Goal: Task Accomplishment & Management: Manage account settings

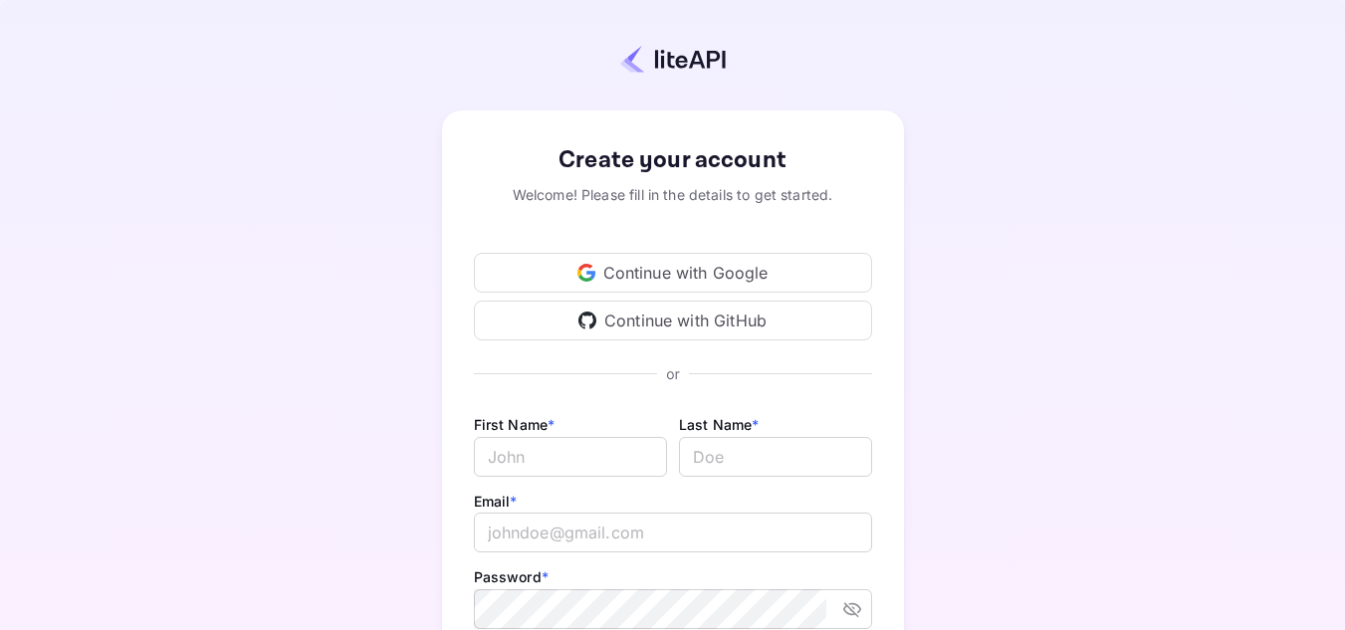
click at [657, 268] on div "Continue with Google" at bounding box center [673, 273] width 398 height 40
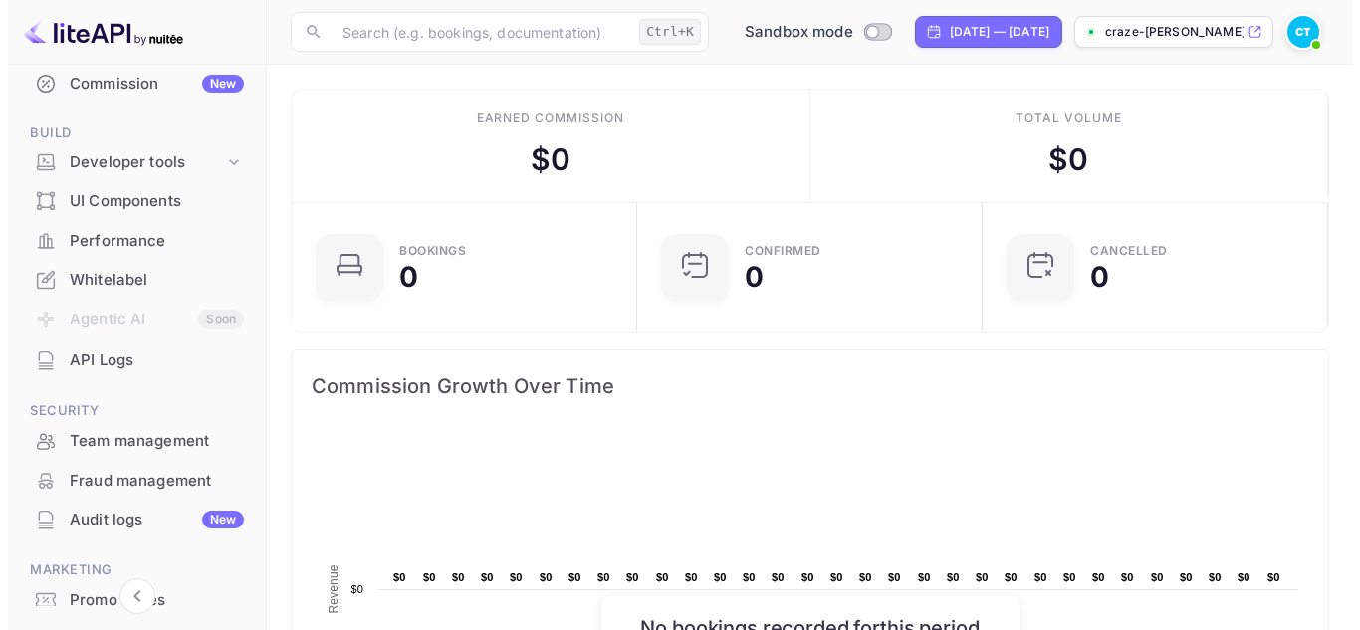
scroll to position [299, 0]
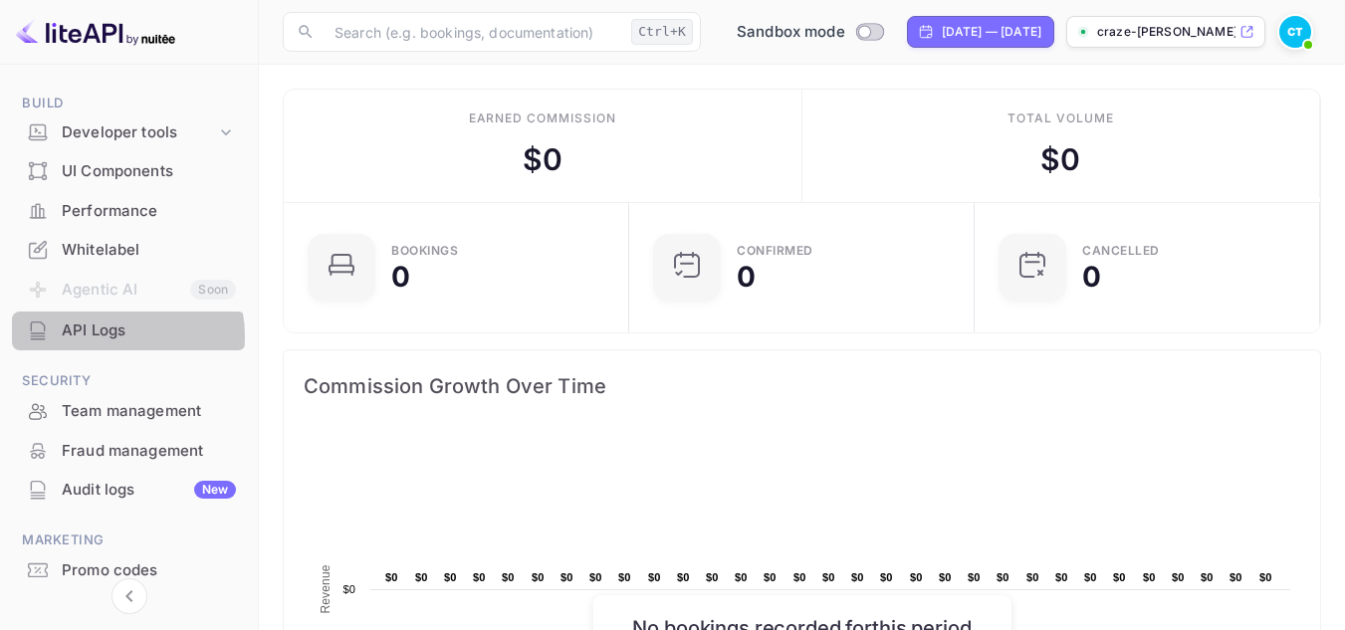
click at [106, 336] on div "API Logs" at bounding box center [149, 331] width 174 height 23
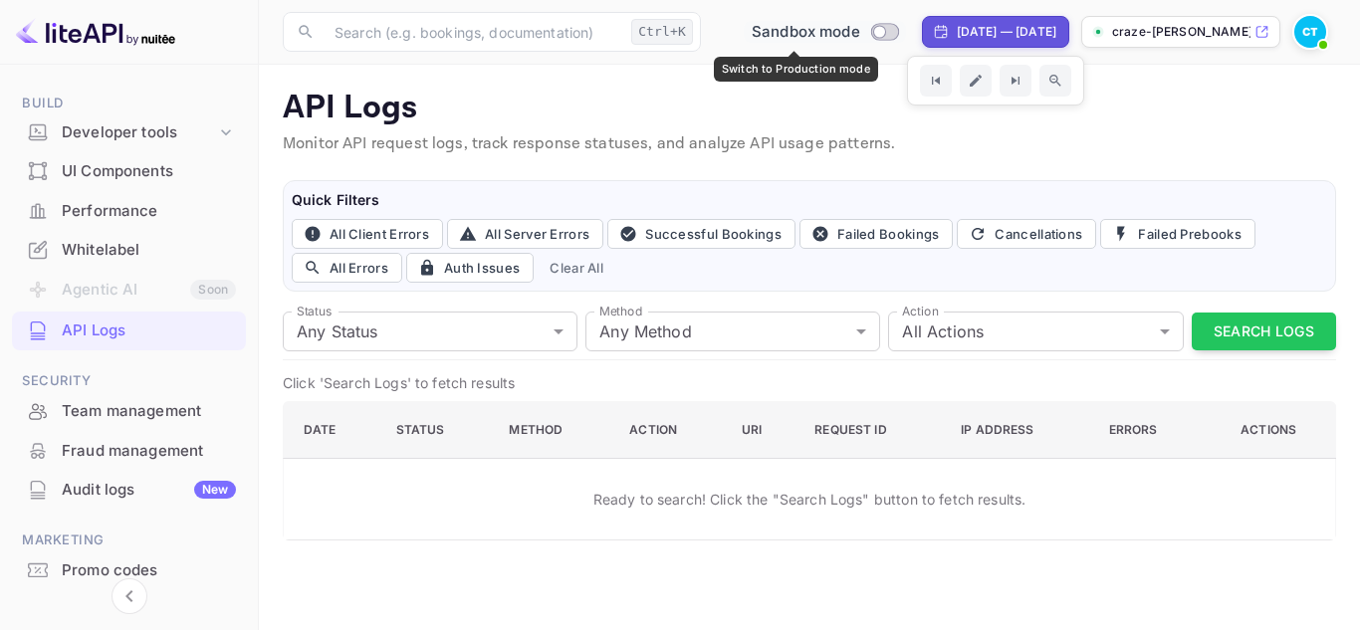
click at [860, 31] on input "Switch to Production mode" at bounding box center [879, 31] width 40 height 13
checkbox input "false"
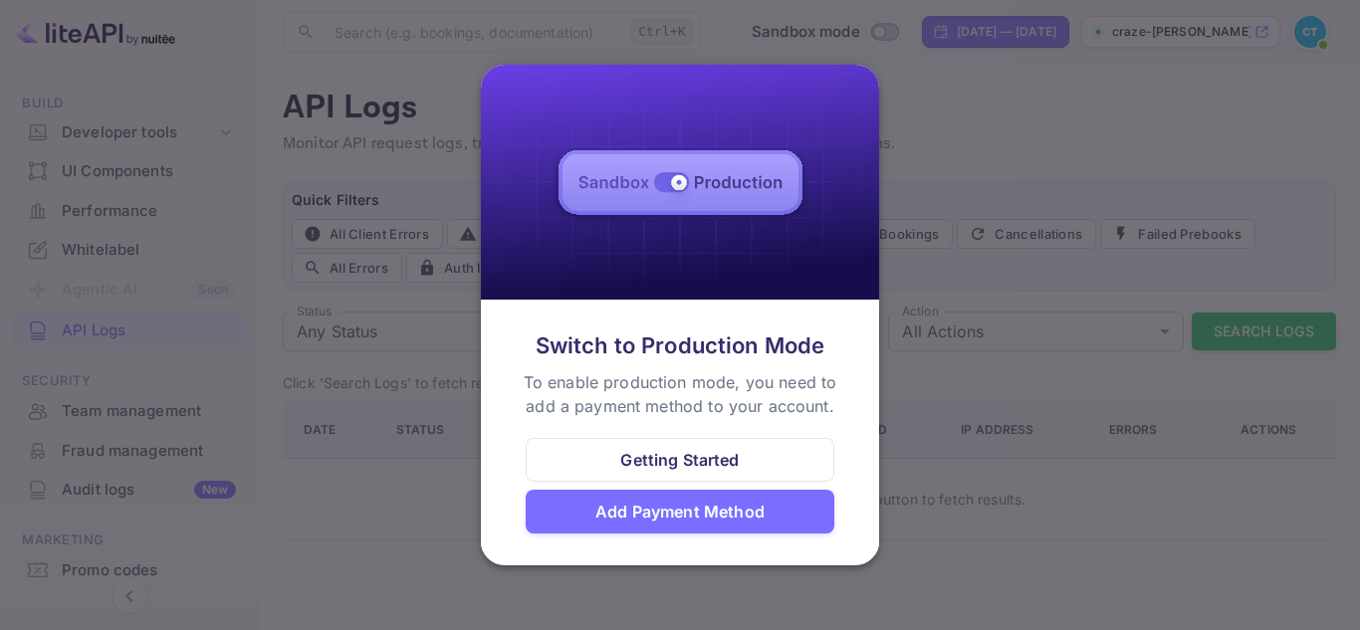
click at [918, 104] on div at bounding box center [680, 315] width 1360 height 630
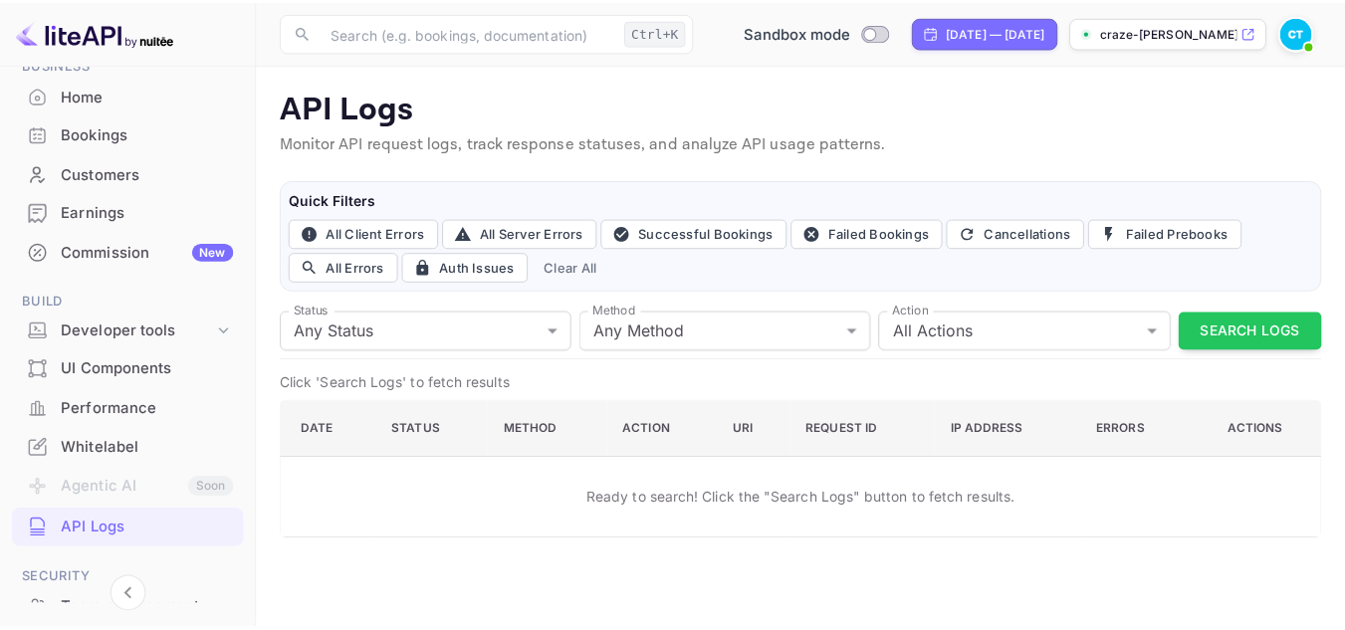
scroll to position [199, 0]
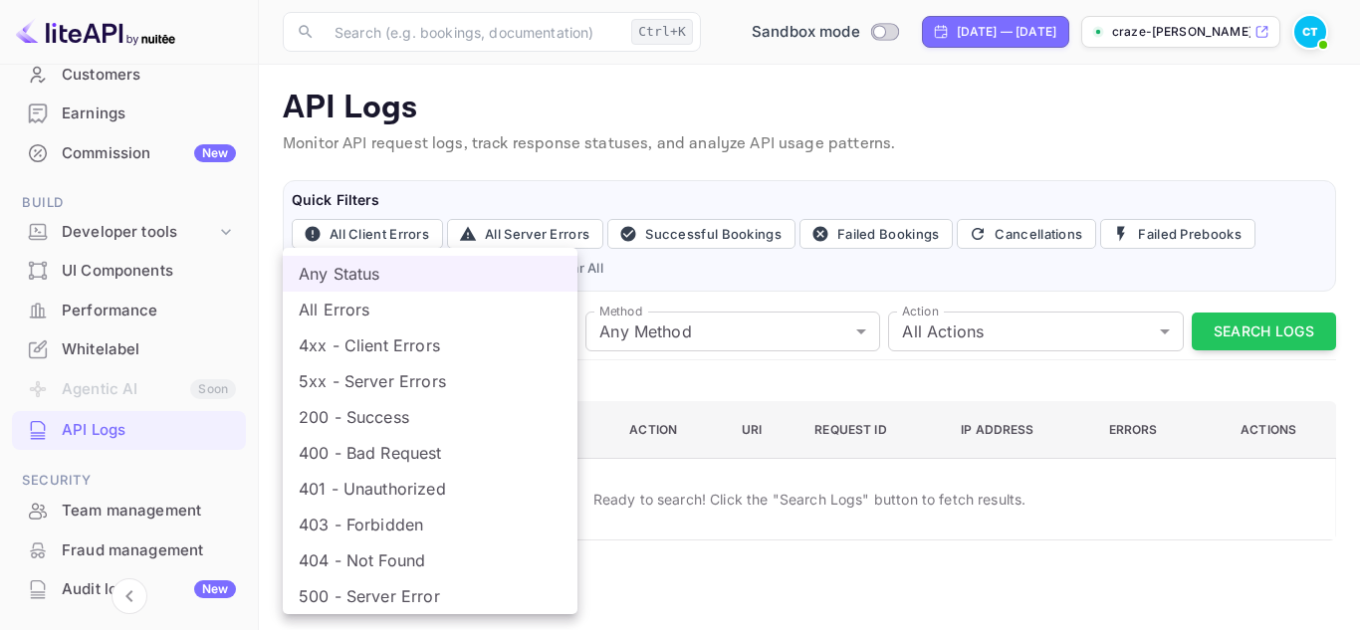
click at [562, 327] on body "Getting started Business Home Bookings Customers Earnings Commission New Build …" at bounding box center [680, 315] width 1360 height 630
click at [667, 373] on div at bounding box center [680, 315] width 1360 height 630
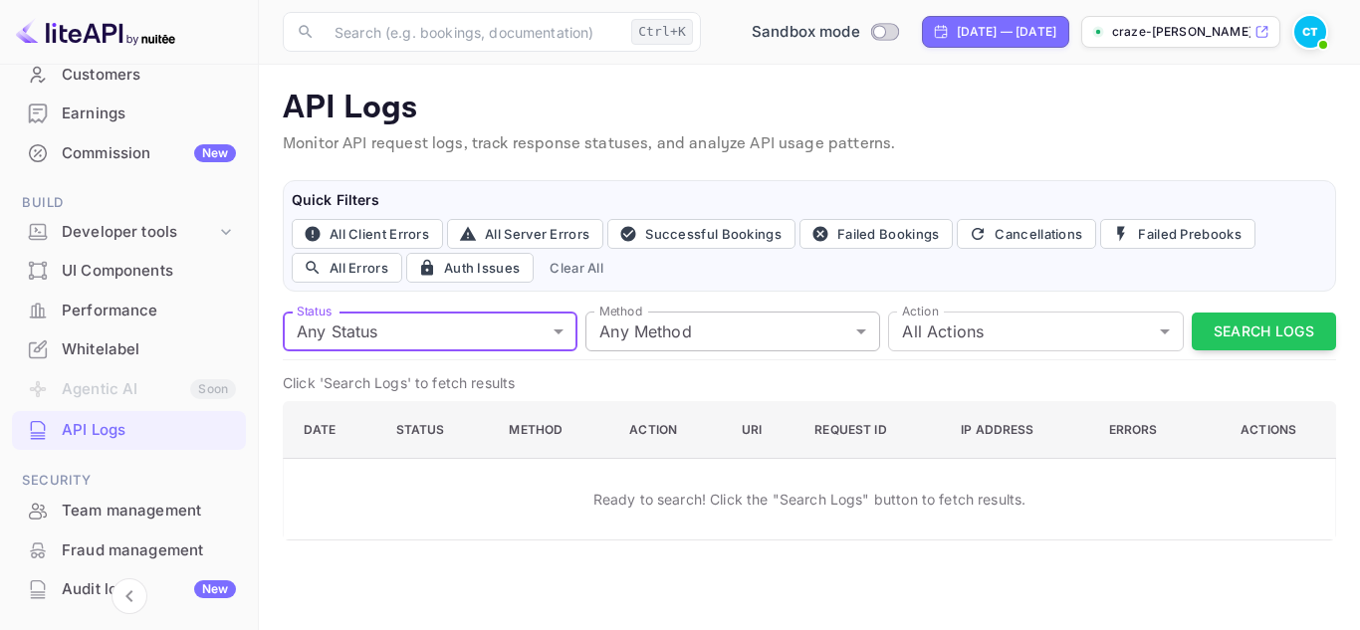
click at [743, 330] on body "Getting started Business Home Bookings Customers Earnings Commission New Build …" at bounding box center [680, 315] width 1360 height 630
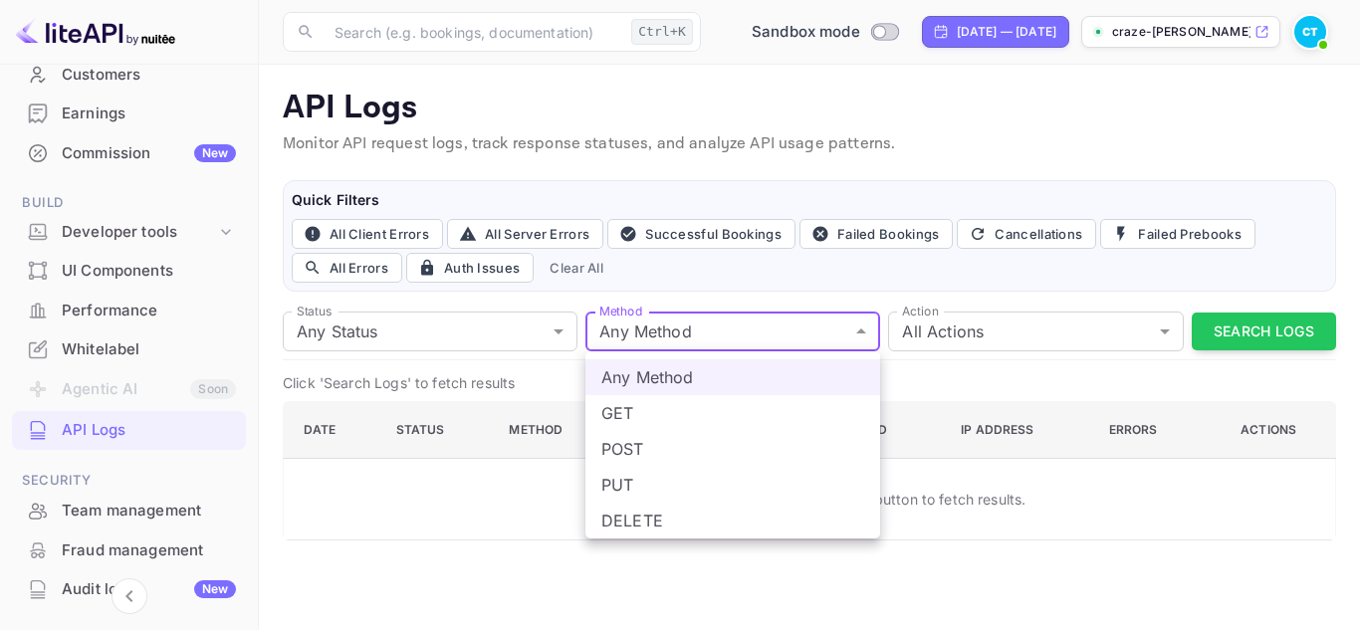
click at [676, 440] on li "POST" at bounding box center [732, 449] width 295 height 36
type input "post"
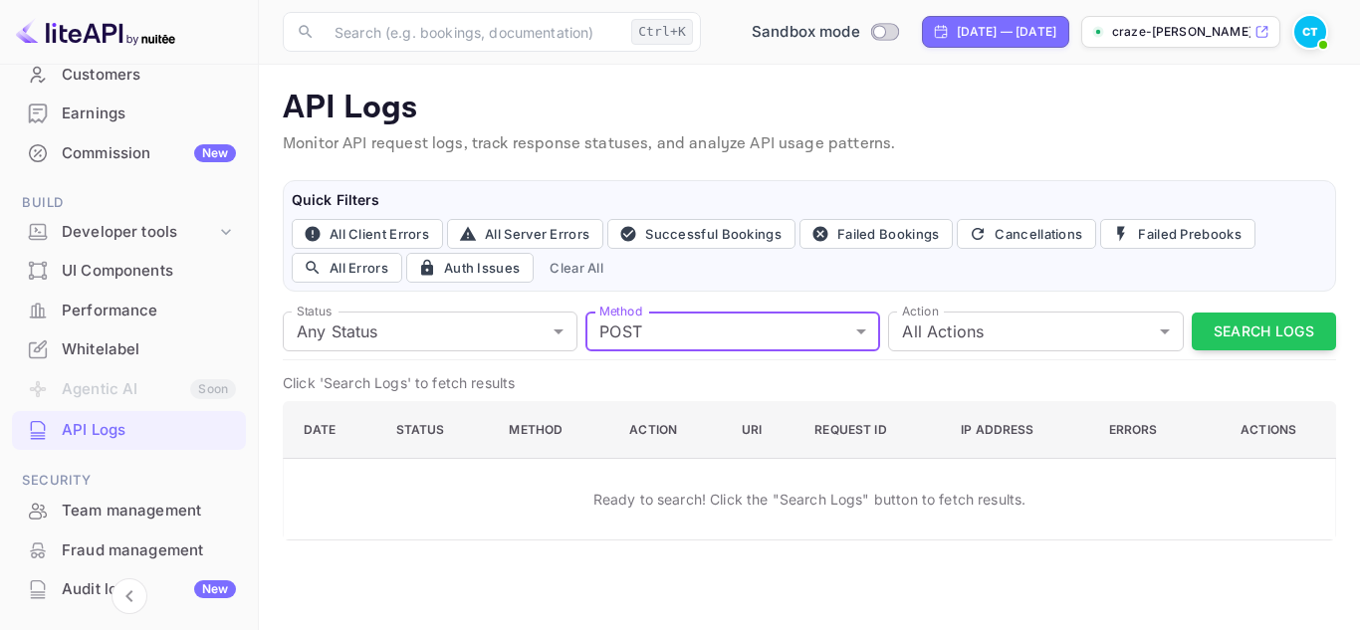
click at [687, 378] on p "Click 'Search Logs' to fetch results" at bounding box center [809, 382] width 1053 height 21
click at [1057, 346] on body "Getting started Business Home Bookings Customers Earnings Commission New Build …" at bounding box center [680, 315] width 1360 height 630
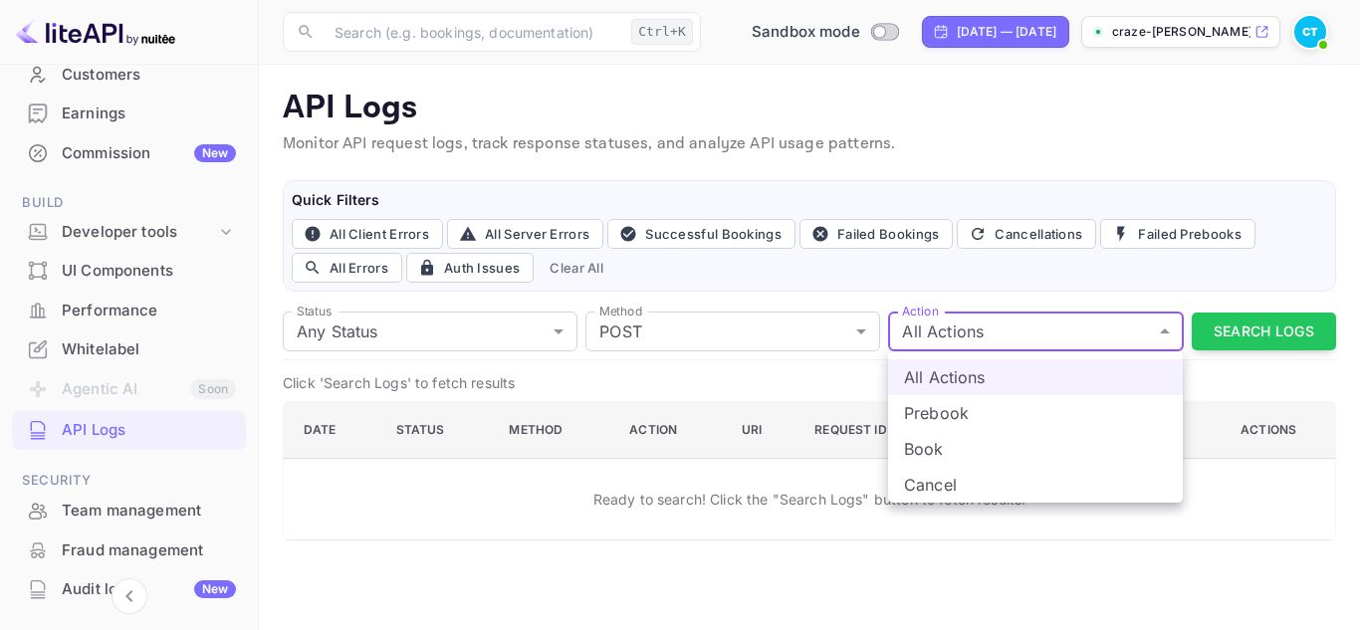
click at [816, 365] on div at bounding box center [680, 315] width 1360 height 630
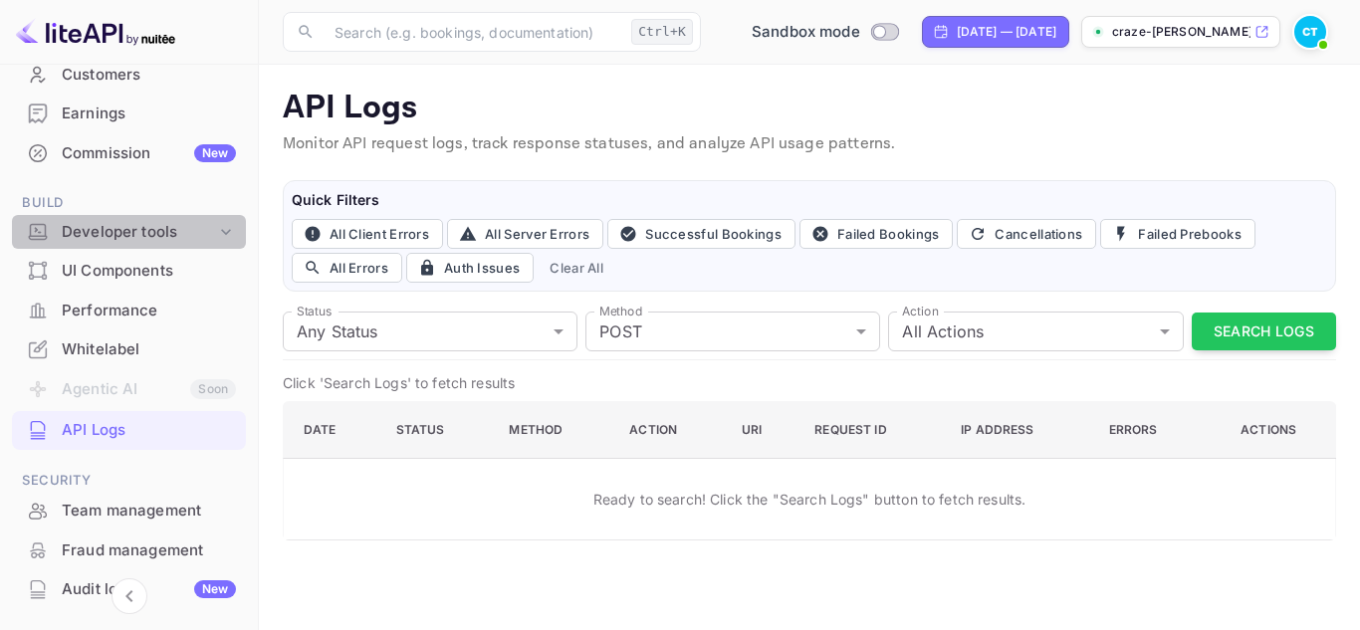
click at [193, 226] on div "Developer tools" at bounding box center [139, 232] width 154 height 23
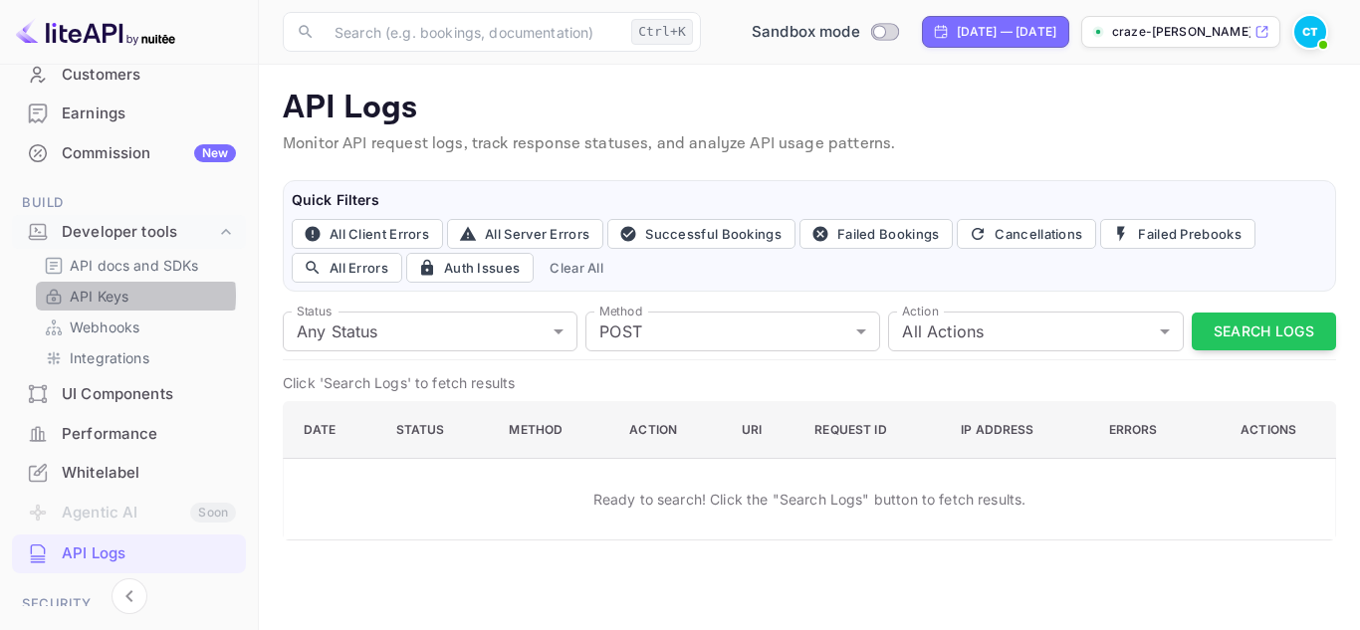
click at [113, 296] on p "API Keys" at bounding box center [99, 296] width 59 height 21
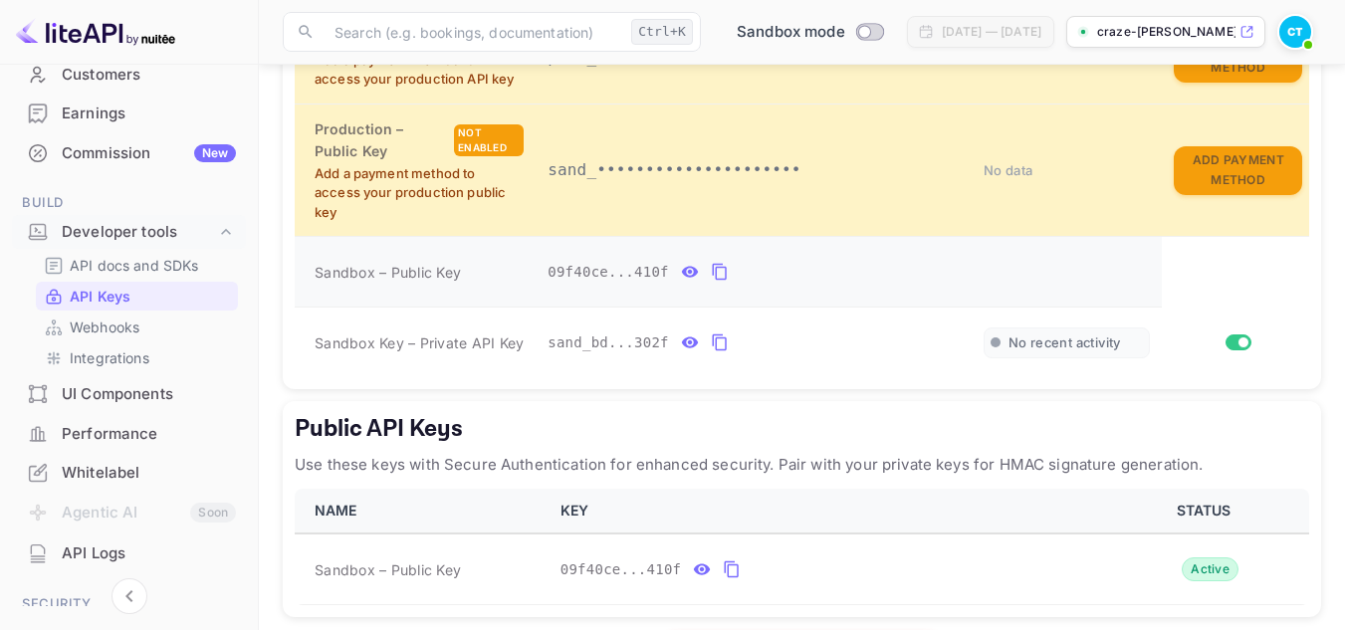
scroll to position [648, 0]
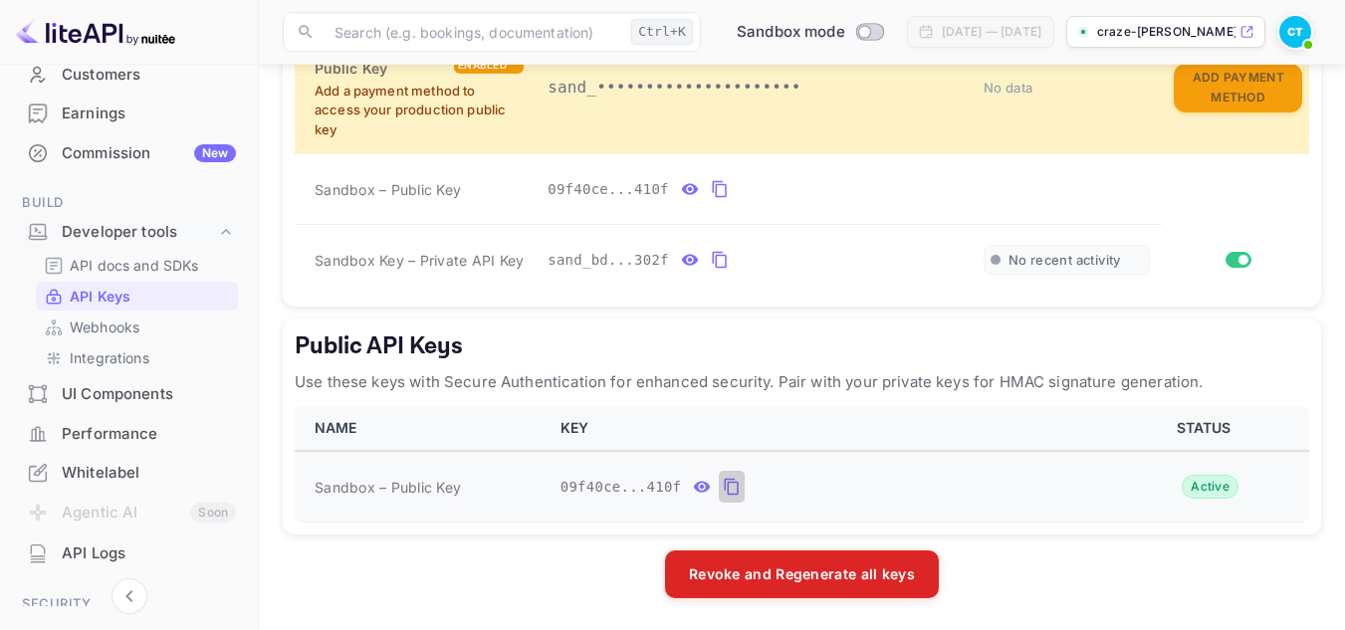
click at [723, 484] on icon "public api keys table" at bounding box center [732, 487] width 18 height 24
